Goal: Task Accomplishment & Management: Manage account settings

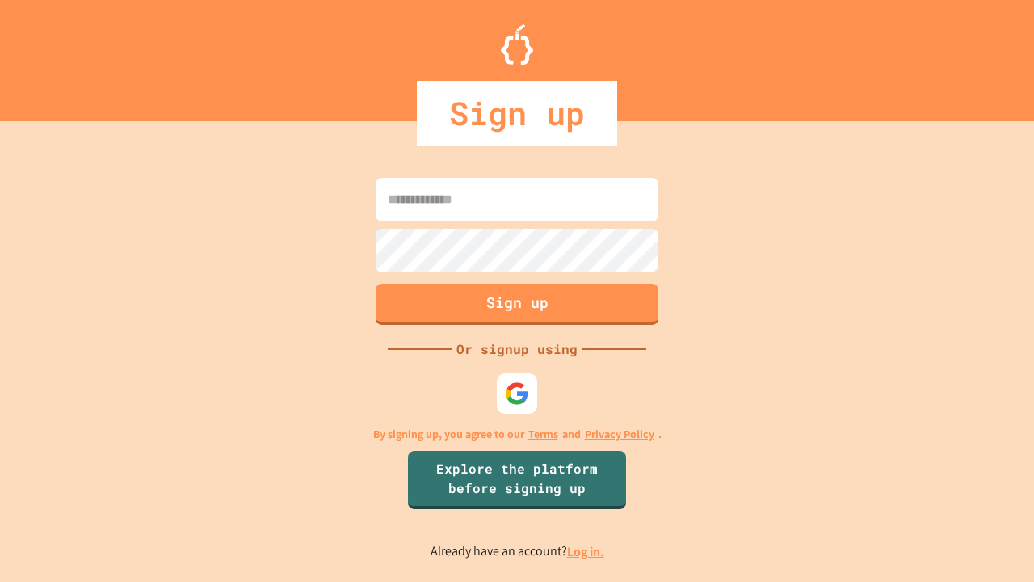
click at [587, 551] on link "Log in." at bounding box center [585, 551] width 37 height 17
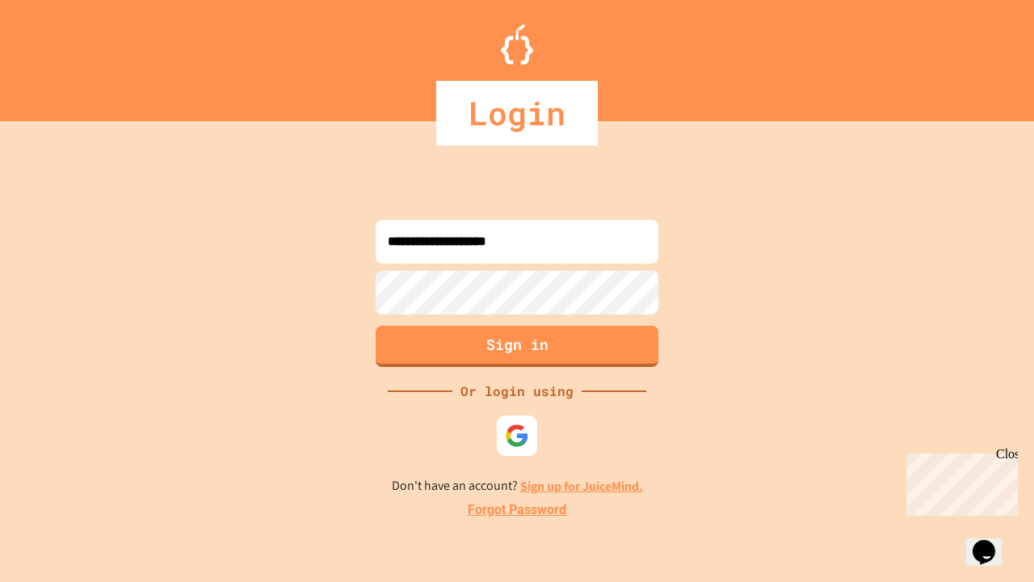
type input "**********"
